Goal: Find specific page/section: Find specific page/section

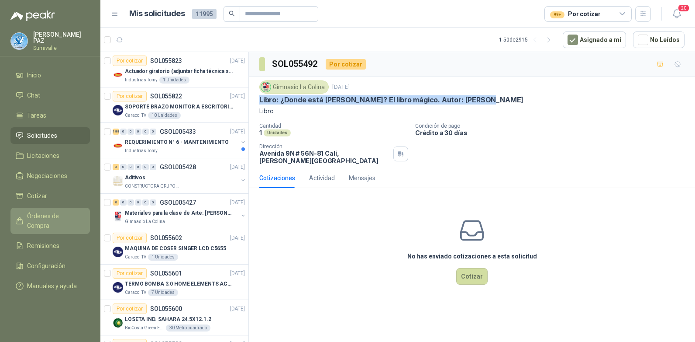
click at [67, 211] on span "Órdenes de Compra" at bounding box center [54, 220] width 55 height 19
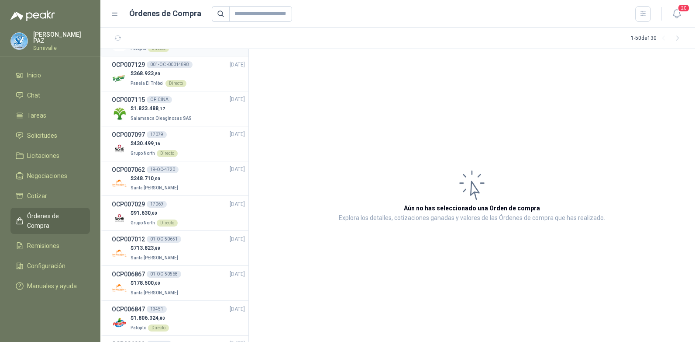
scroll to position [131, 0]
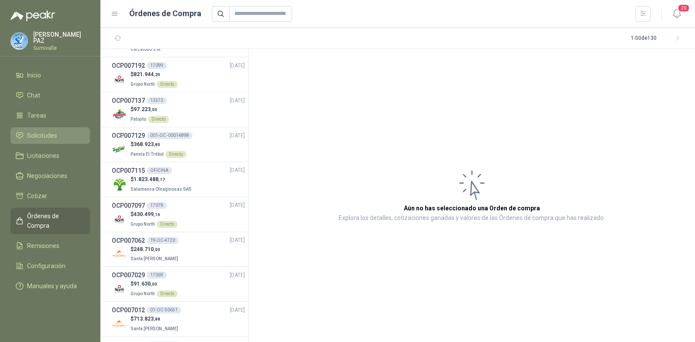
click at [40, 141] on link "Solicitudes" at bounding box center [49, 135] width 79 height 17
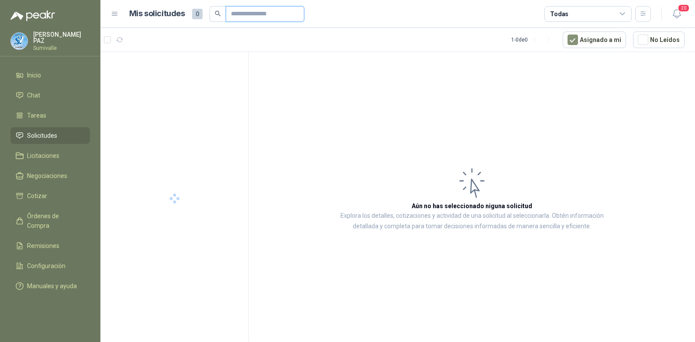
click at [241, 14] on input "text" at bounding box center [261, 14] width 61 height 15
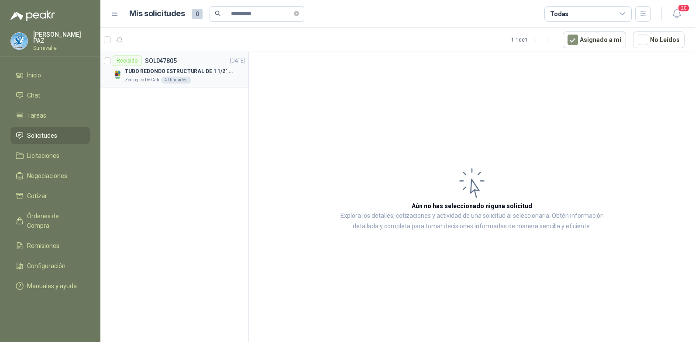
click at [207, 74] on p "TUBO REDONDO ESTRUCTURAL DE 1 1/2" CALIBRE 18" at bounding box center [179, 71] width 109 height 8
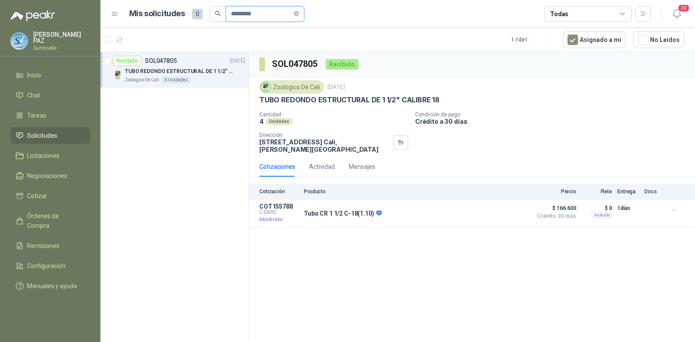
click at [266, 14] on input "*********" at bounding box center [261, 14] width 61 height 15
type input "*********"
click at [181, 76] on div "PEDIDO HACIENDAS" at bounding box center [181, 71] width 113 height 10
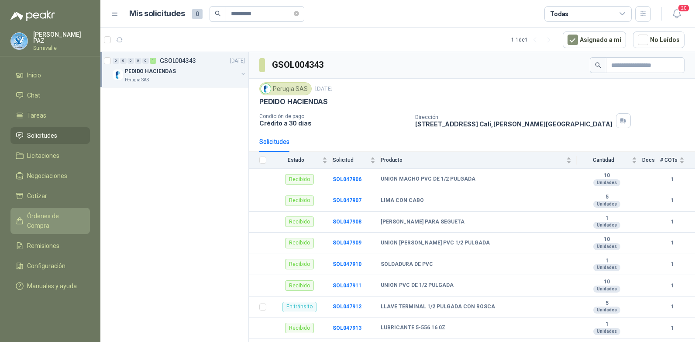
click at [63, 214] on span "Órdenes de Compra" at bounding box center [54, 220] width 55 height 19
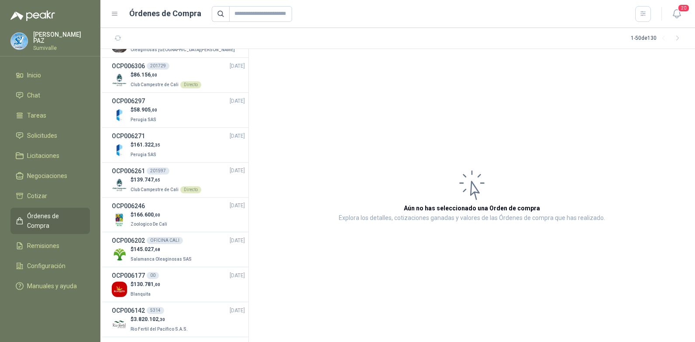
scroll to position [830, 0]
click at [204, 145] on div "$ 161.322 ,35 Perugia SAS" at bounding box center [178, 148] width 133 height 18
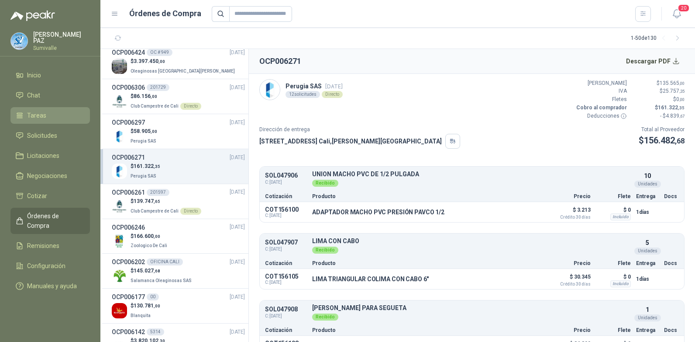
scroll to position [786, 0]
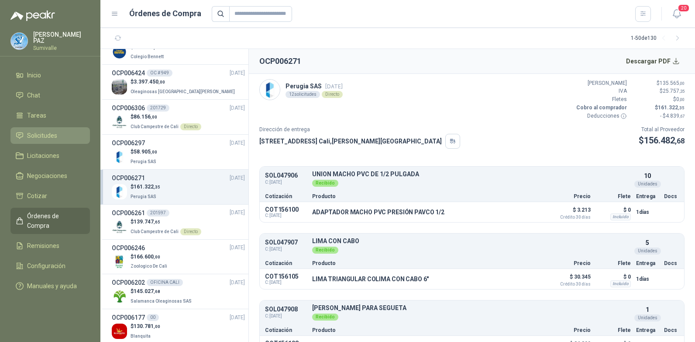
click at [62, 134] on li "Solicitudes" at bounding box center [50, 136] width 69 height 10
